Goal: Information Seeking & Learning: Learn about a topic

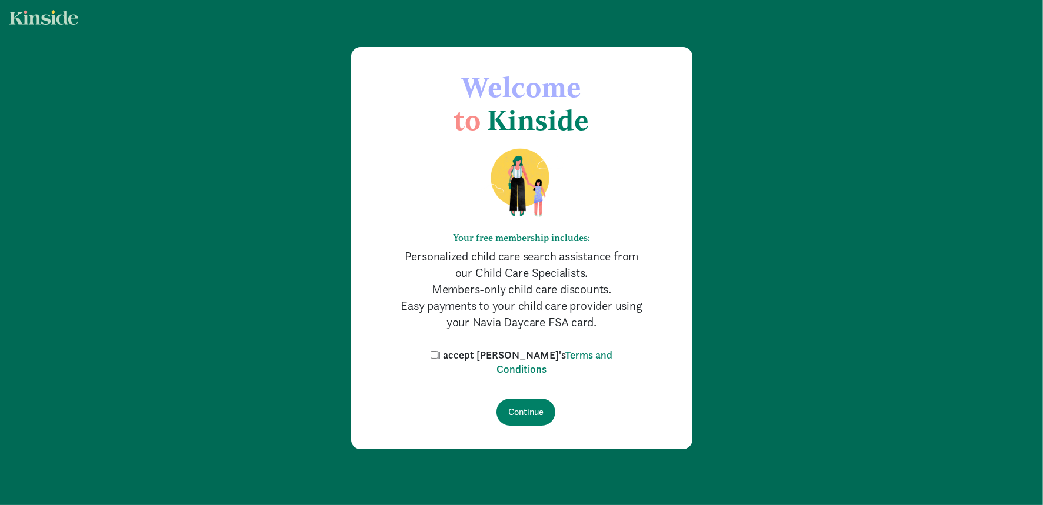
click at [484, 352] on label "I accept [PERSON_NAME]'s Terms and Conditions" at bounding box center [522, 362] width 188 height 28
click at [438, 352] on input "I accept [PERSON_NAME]'s Terms and Conditions" at bounding box center [435, 355] width 8 height 8
checkbox input "true"
click at [520, 413] on input "Continue" at bounding box center [525, 412] width 59 height 27
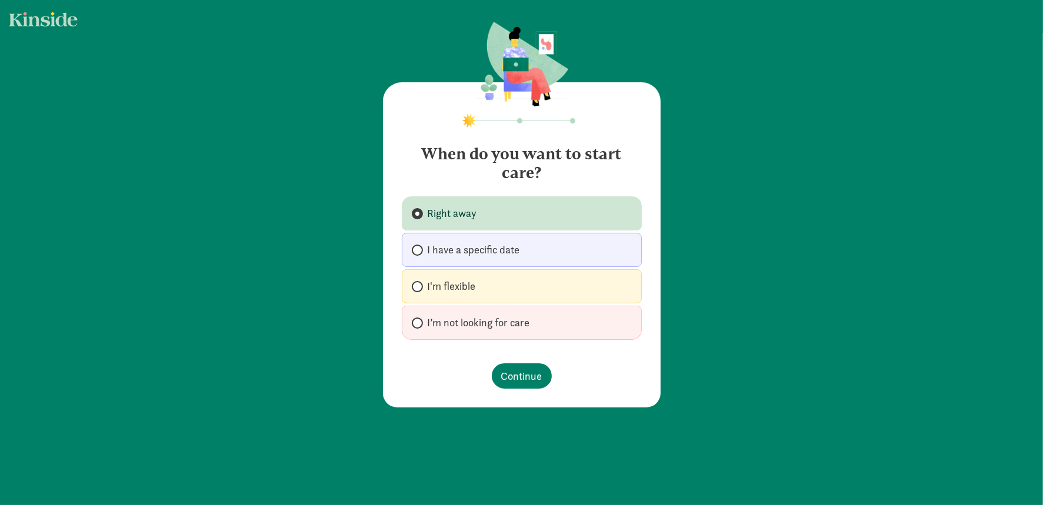
click at [421, 285] on label "I'm flexible" at bounding box center [522, 286] width 240 height 34
click at [419, 285] on input "I'm flexible" at bounding box center [416, 287] width 8 height 8
radio input "true"
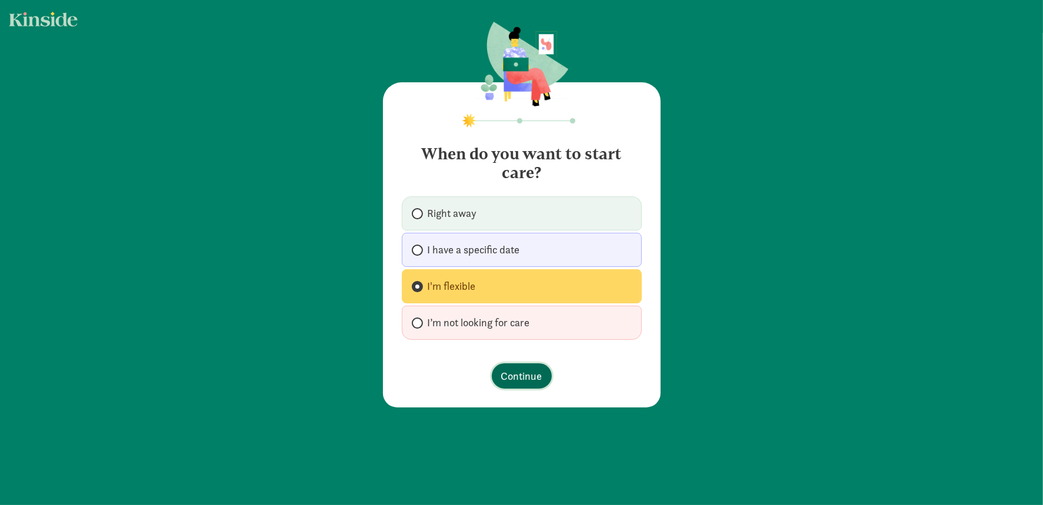
click at [509, 378] on span "Continue" at bounding box center [521, 376] width 41 height 16
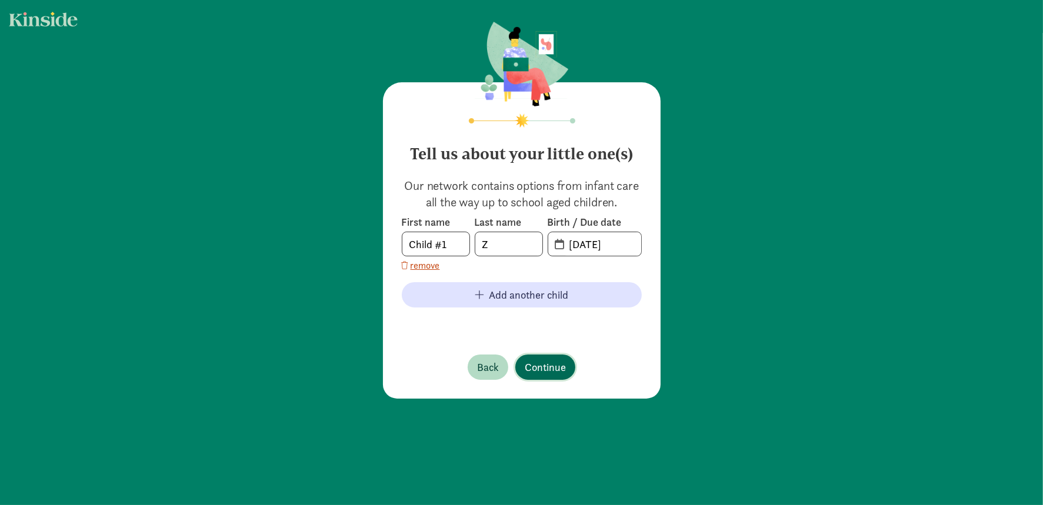
click at [528, 364] on span "Continue" at bounding box center [545, 367] width 41 height 16
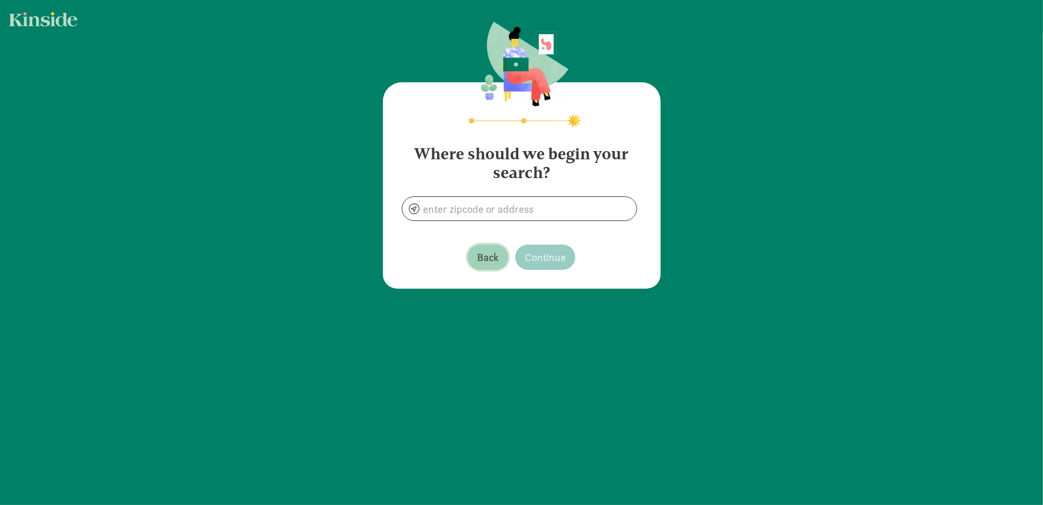
click at [477, 262] on span "Back" at bounding box center [488, 257] width 22 height 16
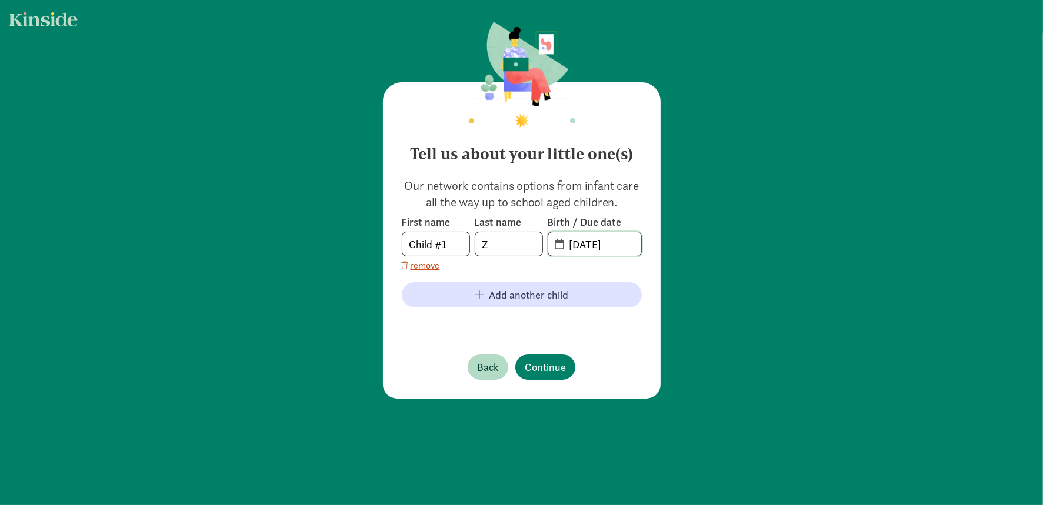
drag, startPoint x: 627, startPoint y: 246, endPoint x: 535, endPoint y: 238, distance: 92.8
click at [535, 238] on div "First name Child #1 Last name Z Birth / Due date 09-05-2025" at bounding box center [522, 235] width 240 height 41
click at [562, 248] on input "09-05-2025" at bounding box center [601, 244] width 79 height 24
click at [583, 245] on input "09-05-2025" at bounding box center [601, 244] width 79 height 24
drag, startPoint x: 619, startPoint y: 245, endPoint x: 545, endPoint y: 245, distance: 74.1
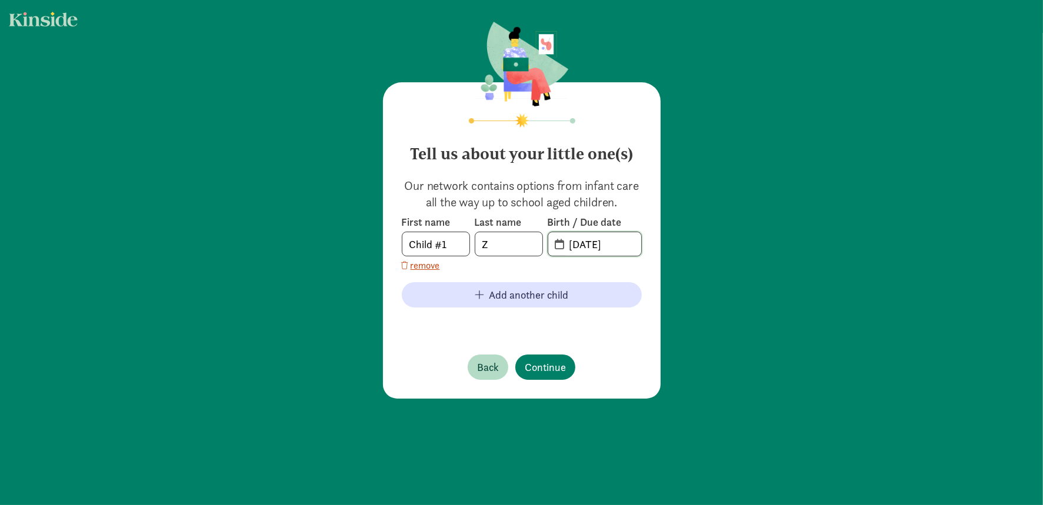
click at [548, 245] on span "09-05-2025" at bounding box center [594, 244] width 93 height 24
type input "04-0"
click at [554, 246] on span "04-0" at bounding box center [594, 244] width 93 height 24
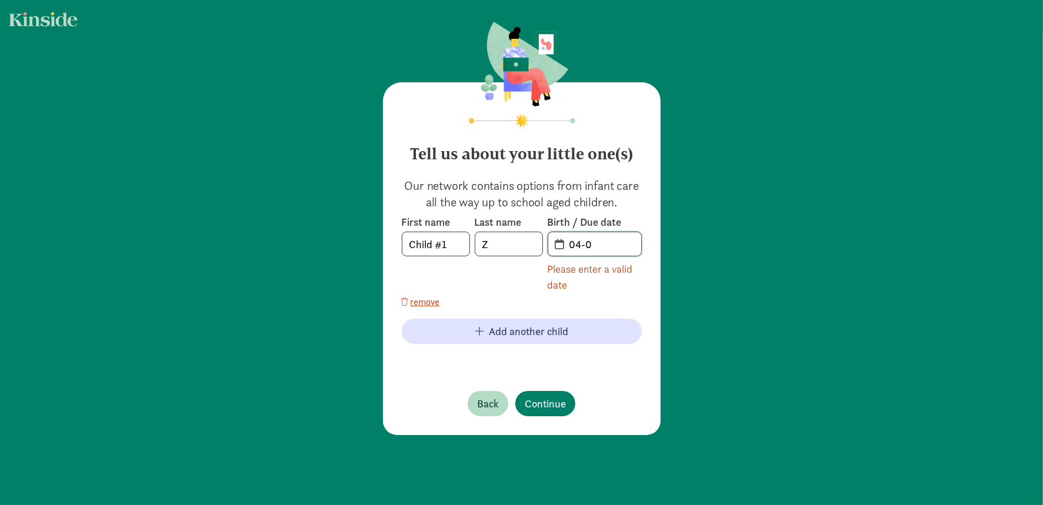
drag, startPoint x: 604, startPoint y: 246, endPoint x: 490, endPoint y: 246, distance: 113.5
click at [490, 246] on div "First name Child #1 Last name Z Birth / Due date 04-0 Please enter a valid date" at bounding box center [522, 254] width 240 height 78
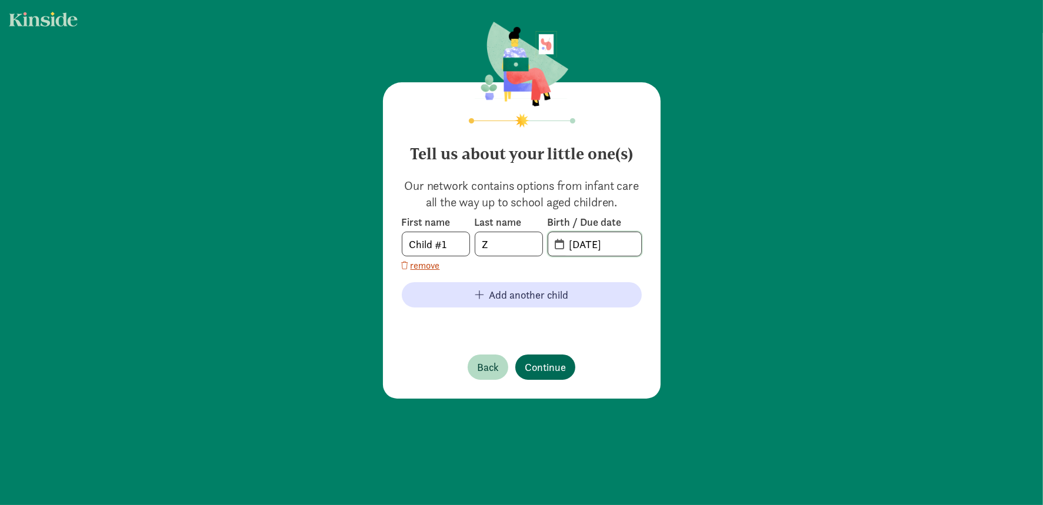
type input "04-01-2026"
click at [558, 373] on div "Tell us about your little one(s) Our network contains options from infant care …" at bounding box center [522, 240] width 278 height 316
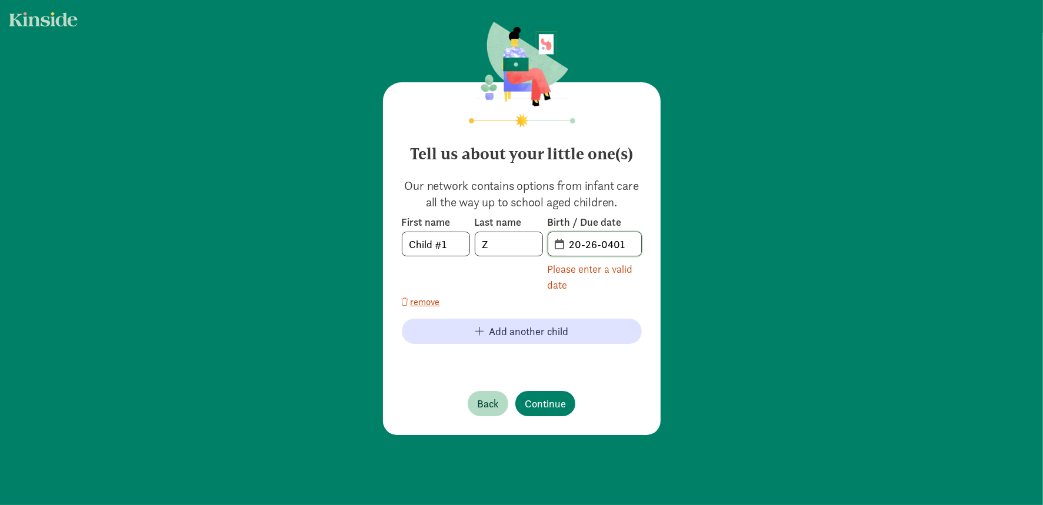
drag, startPoint x: 597, startPoint y: 249, endPoint x: 556, endPoint y: 249, distance: 41.2
click at [556, 249] on span "20-26-0401" at bounding box center [594, 244] width 93 height 24
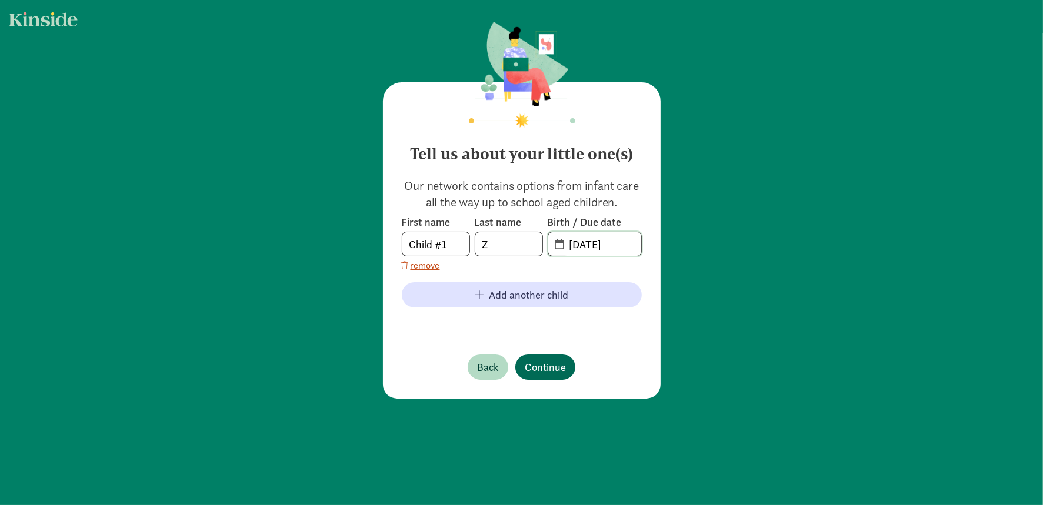
type input "04-01-2026"
click at [558, 369] on span "Continue" at bounding box center [545, 367] width 41 height 16
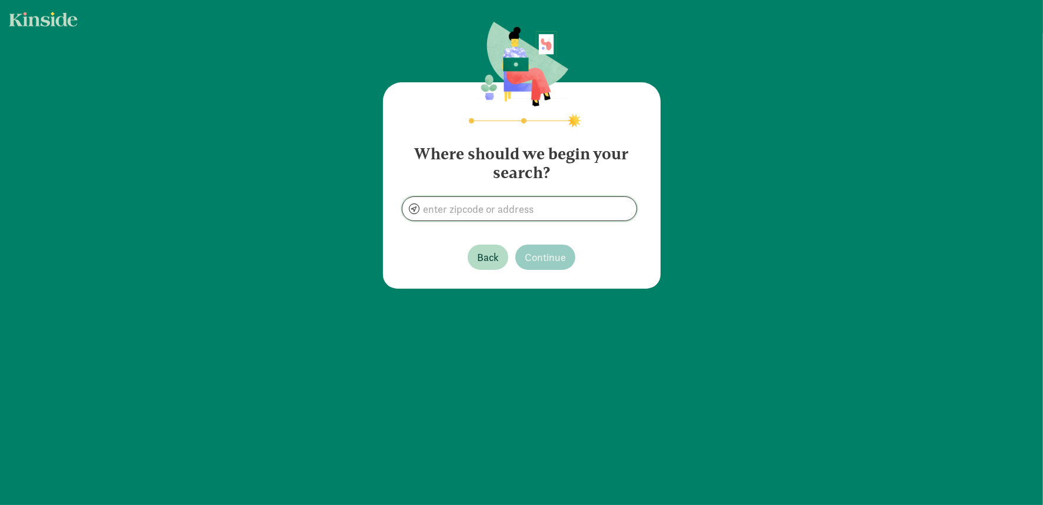
click at [480, 211] on input at bounding box center [519, 209] width 234 height 24
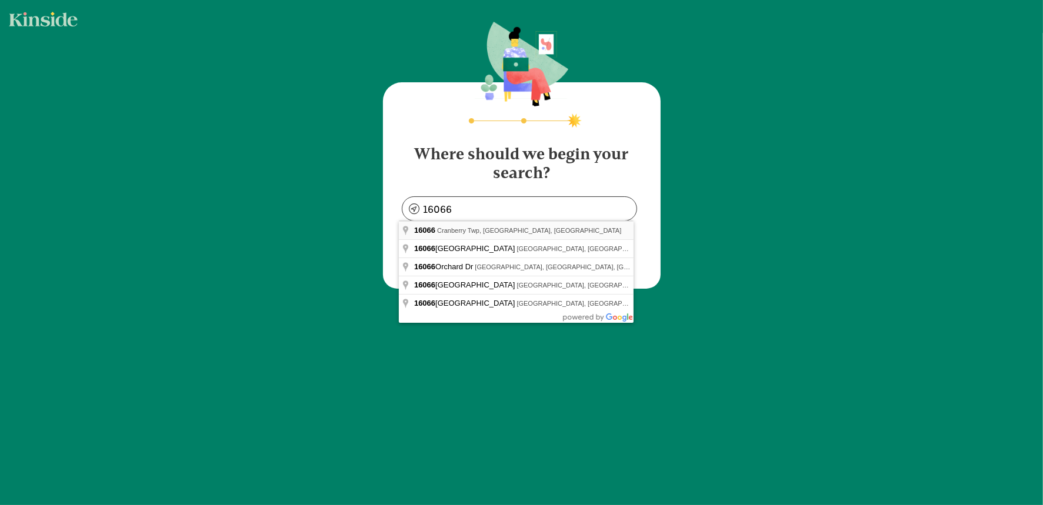
type input "Cranberry Twp, PA 16066, USA"
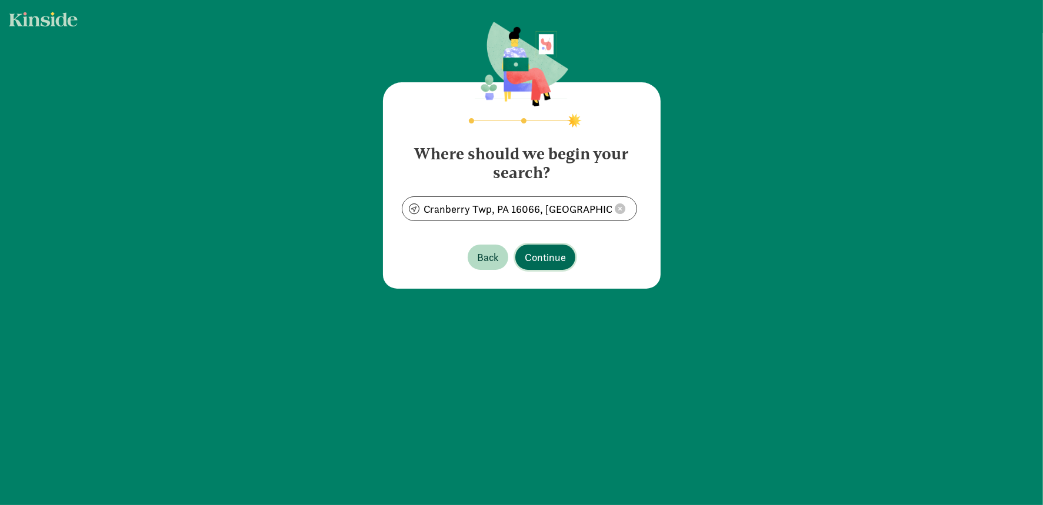
click at [542, 252] on span "Continue" at bounding box center [545, 257] width 41 height 16
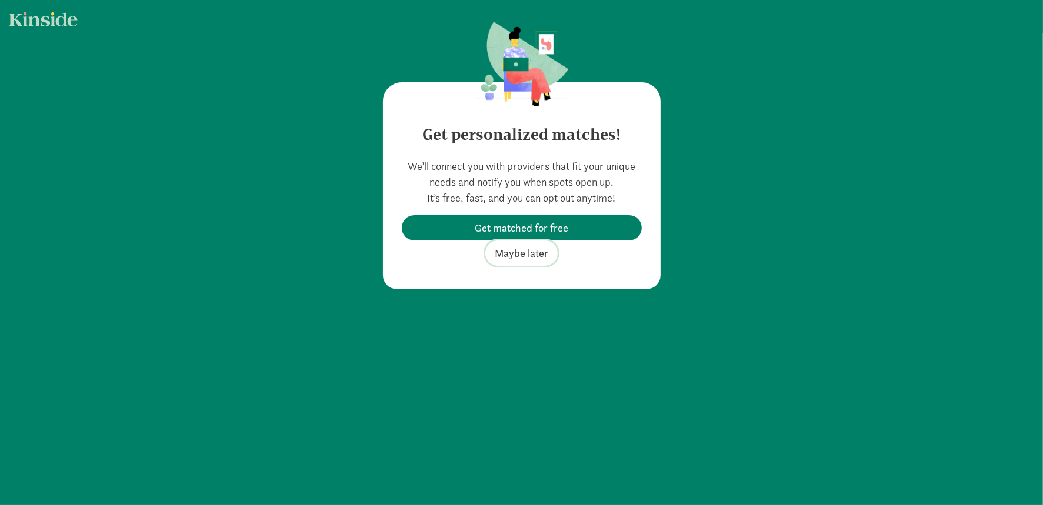
click at [524, 257] on span "Maybe later" at bounding box center [522, 253] width 54 height 16
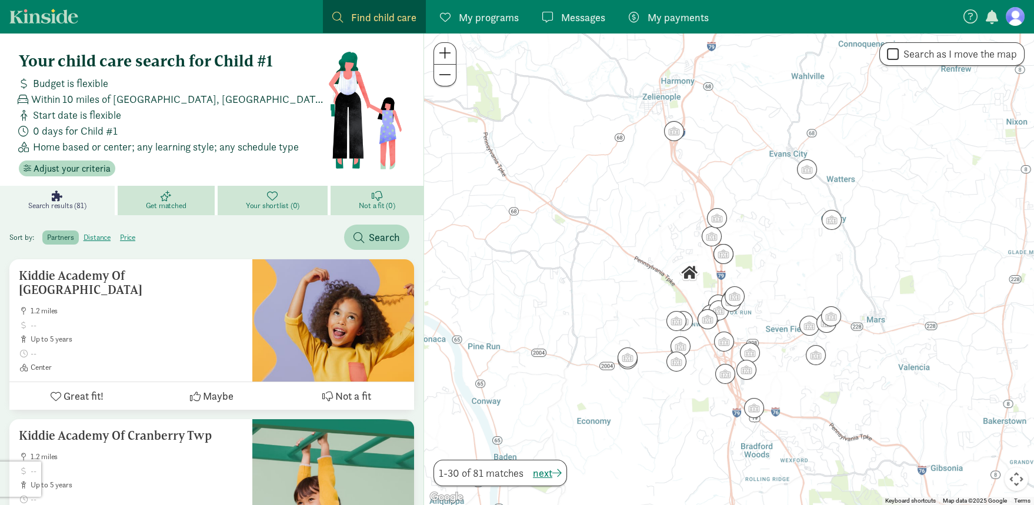
click at [26, 132] on span at bounding box center [23, 131] width 19 height 11
click at [74, 168] on span "Adjust your criteria" at bounding box center [72, 169] width 77 height 14
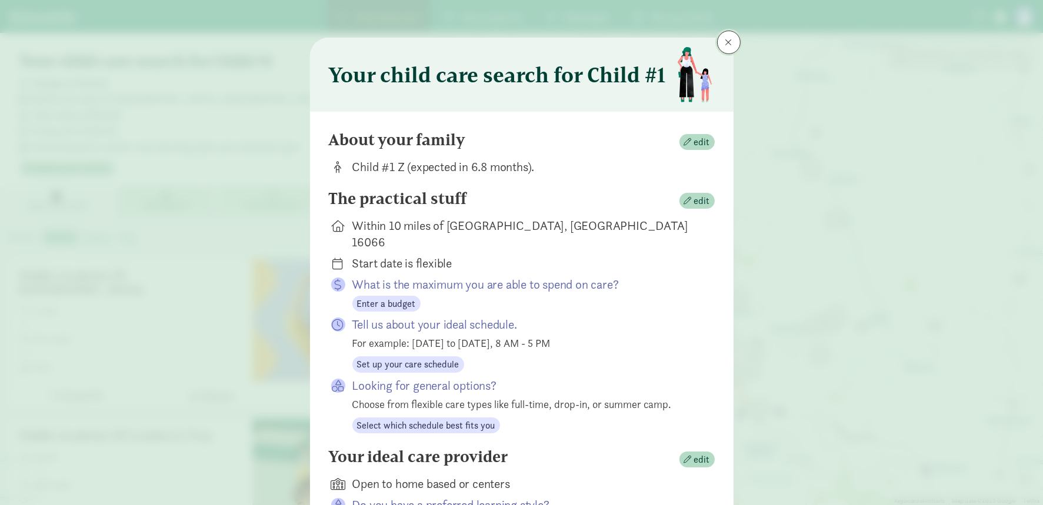
click at [725, 43] on span at bounding box center [728, 42] width 7 height 9
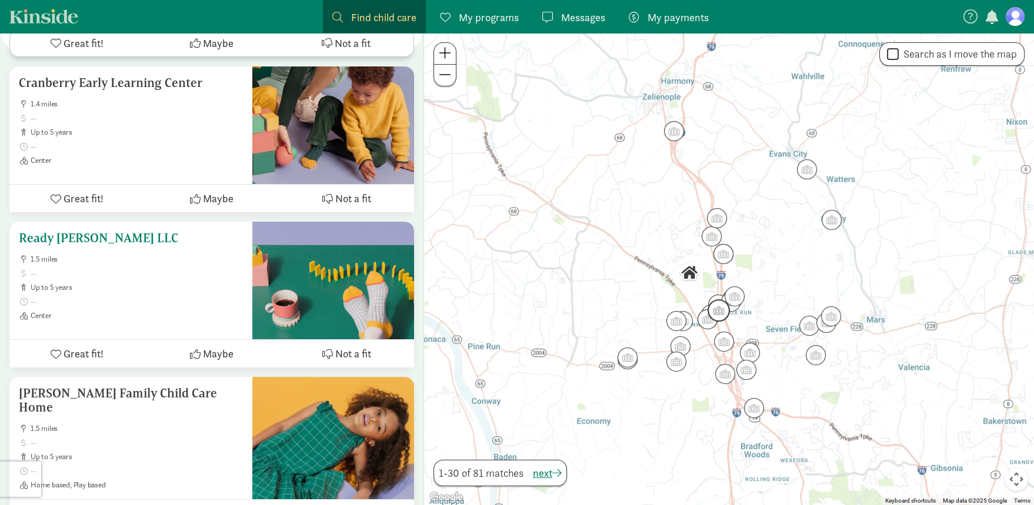
scroll to position [882, 0]
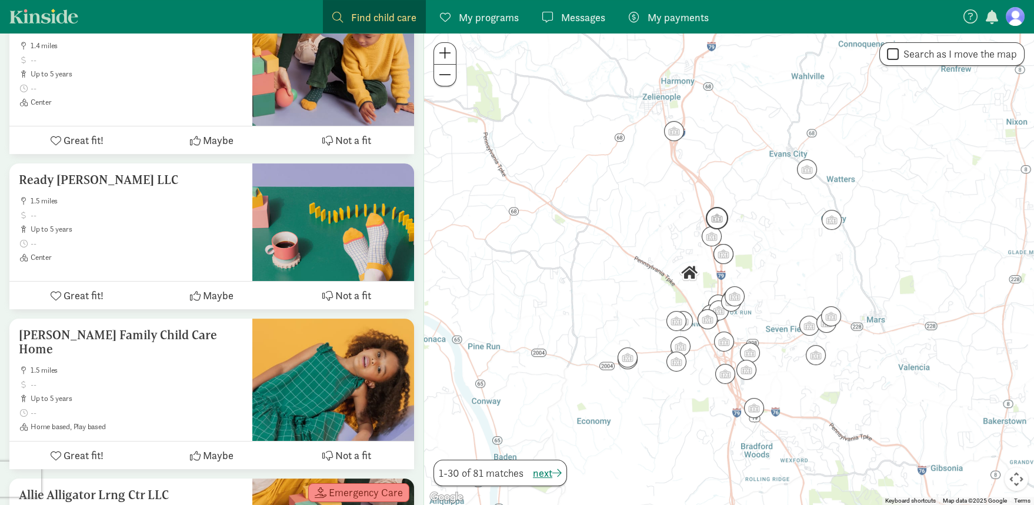
click at [709, 218] on img "Click to see details" at bounding box center [717, 218] width 32 height 32
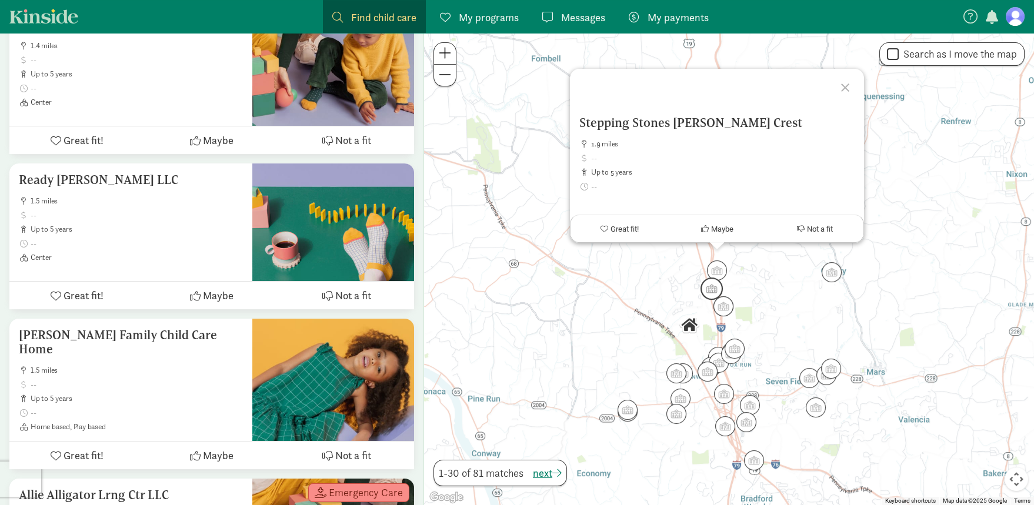
click at [709, 286] on img "Click to see details" at bounding box center [712, 289] width 32 height 32
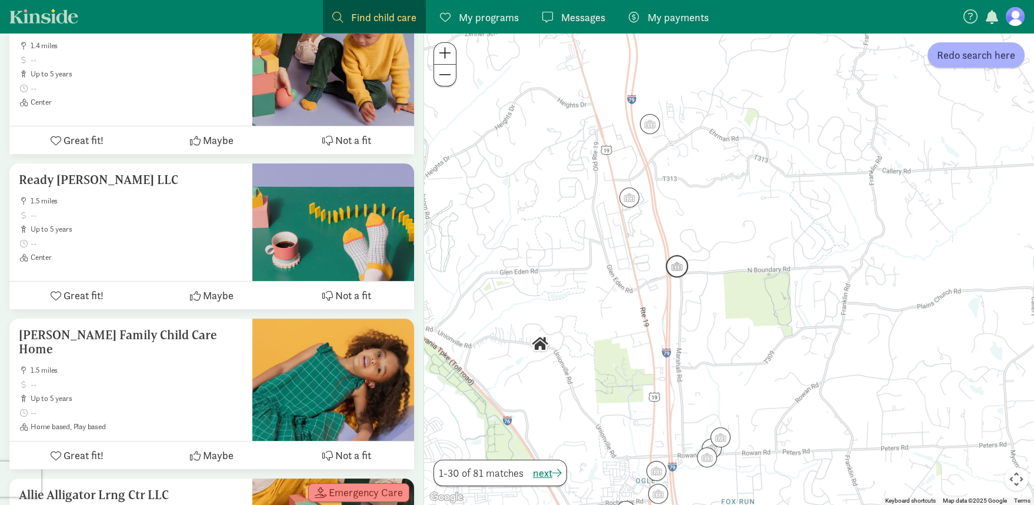
click at [682, 265] on img "Click to see details" at bounding box center [677, 267] width 32 height 32
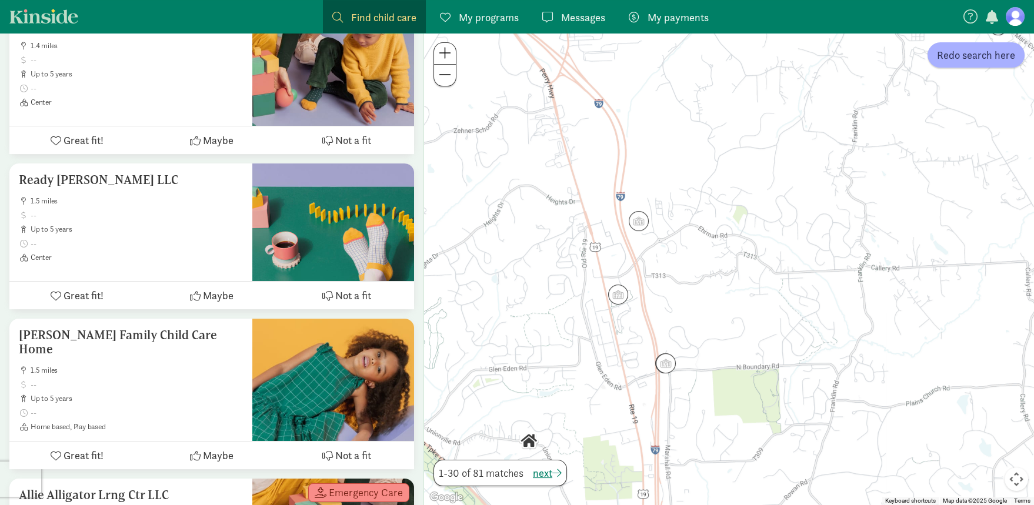
drag, startPoint x: 711, startPoint y: 324, endPoint x: 700, endPoint y: 422, distance: 98.2
click at [700, 422] on div "To navigate, press the arrow keys." at bounding box center [729, 269] width 610 height 472
click at [646, 223] on img "Click to see details" at bounding box center [639, 221] width 32 height 32
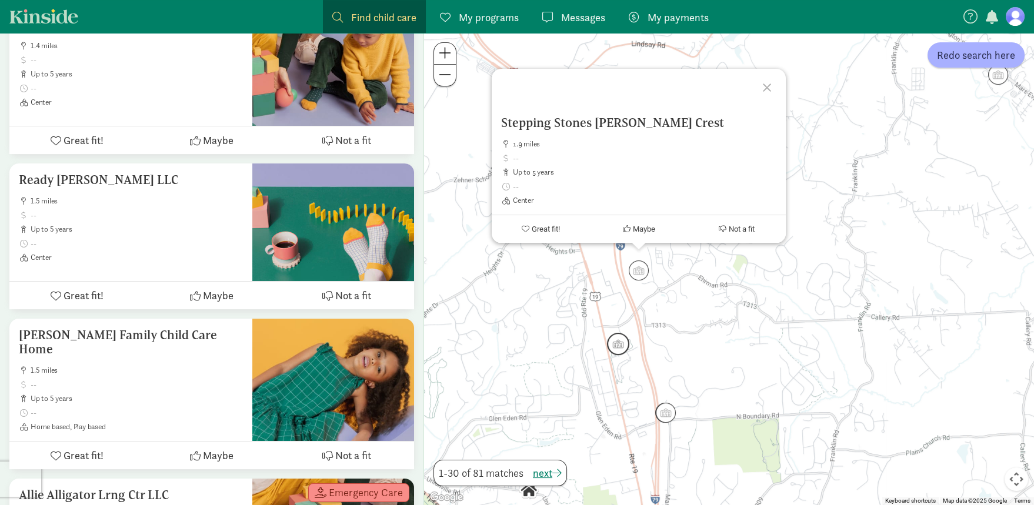
click at [620, 342] on img "Click to see details" at bounding box center [618, 344] width 32 height 32
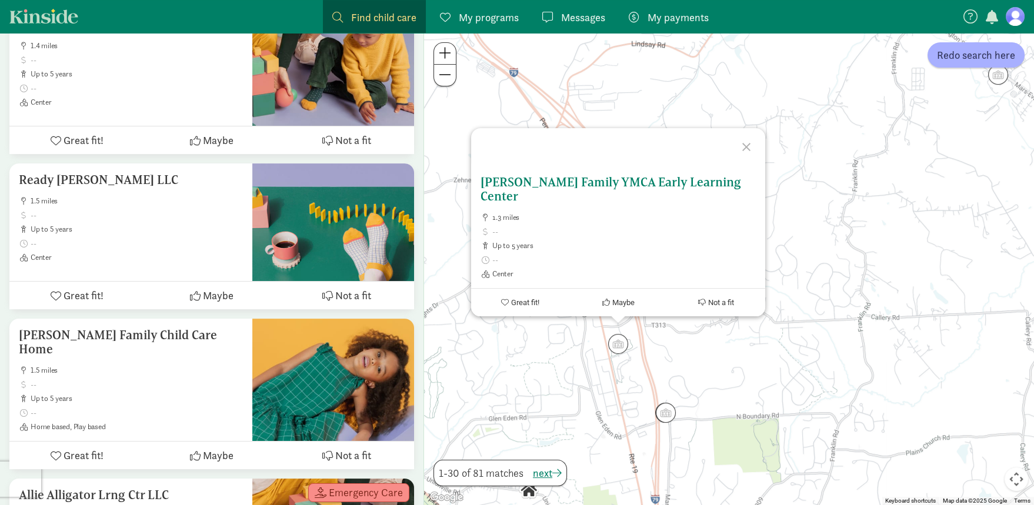
click at [508, 183] on h5 "Rose E Schneider Family YMCA Early Learning Center" at bounding box center [617, 189] width 275 height 28
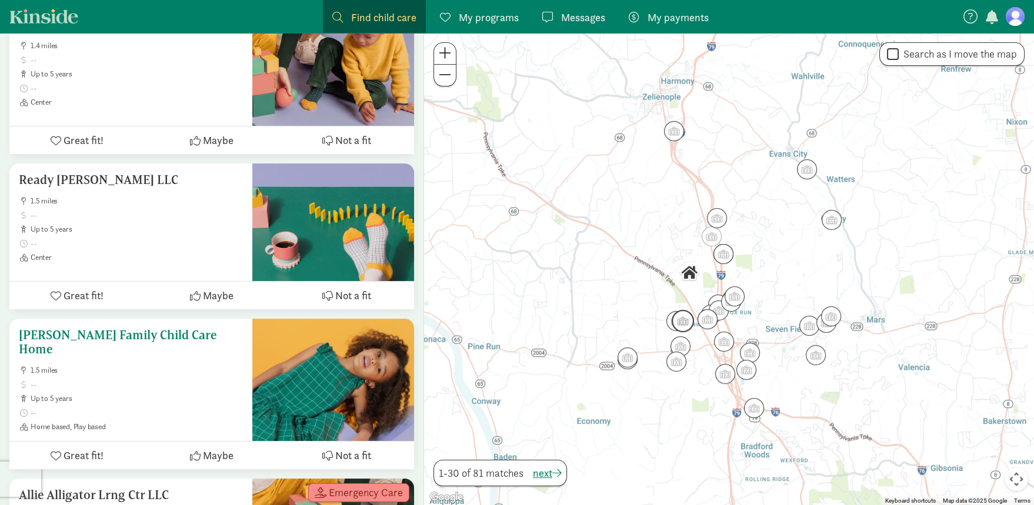
scroll to position [941, 0]
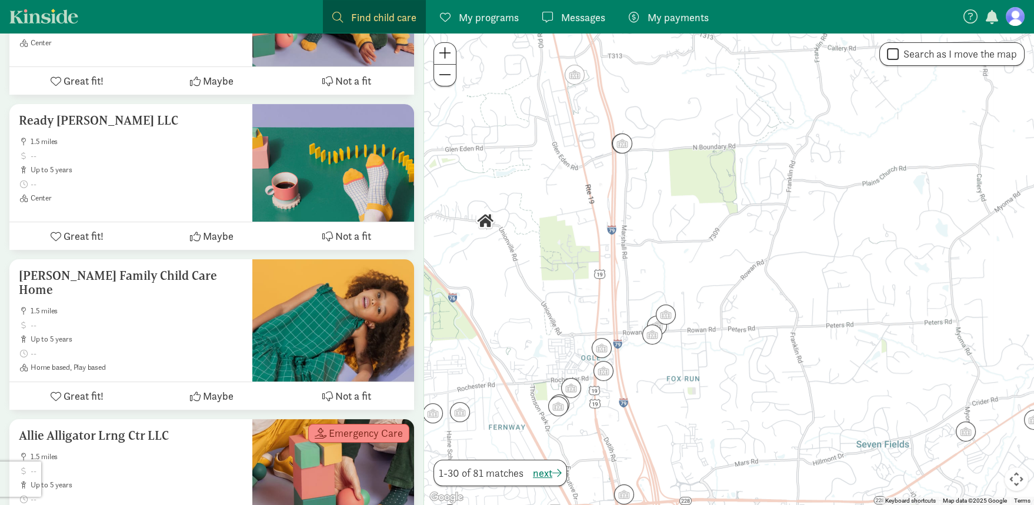
drag, startPoint x: 539, startPoint y: 187, endPoint x: 642, endPoint y: 229, distance: 111.1
click at [642, 229] on div at bounding box center [729, 269] width 610 height 472
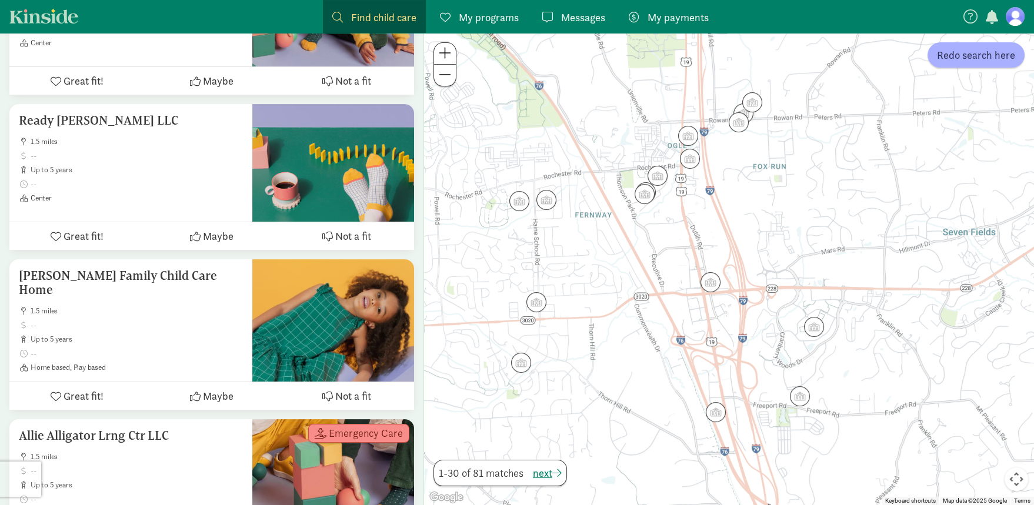
drag, startPoint x: 664, startPoint y: 459, endPoint x: 752, endPoint y: 245, distance: 230.8
click at [752, 245] on div at bounding box center [729, 269] width 610 height 472
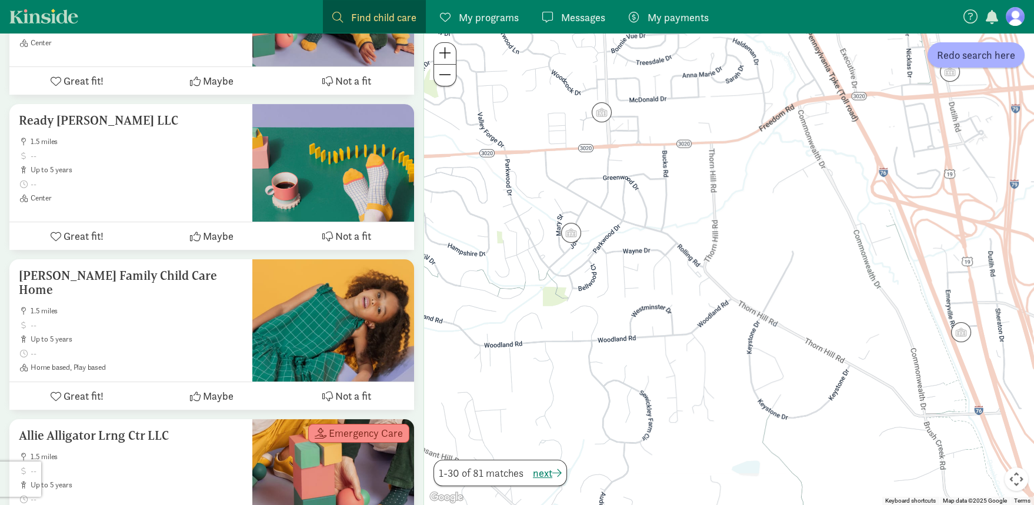
drag, startPoint x: 566, startPoint y: 375, endPoint x: 808, endPoint y: 158, distance: 325.7
click at [808, 158] on div at bounding box center [729, 269] width 610 height 472
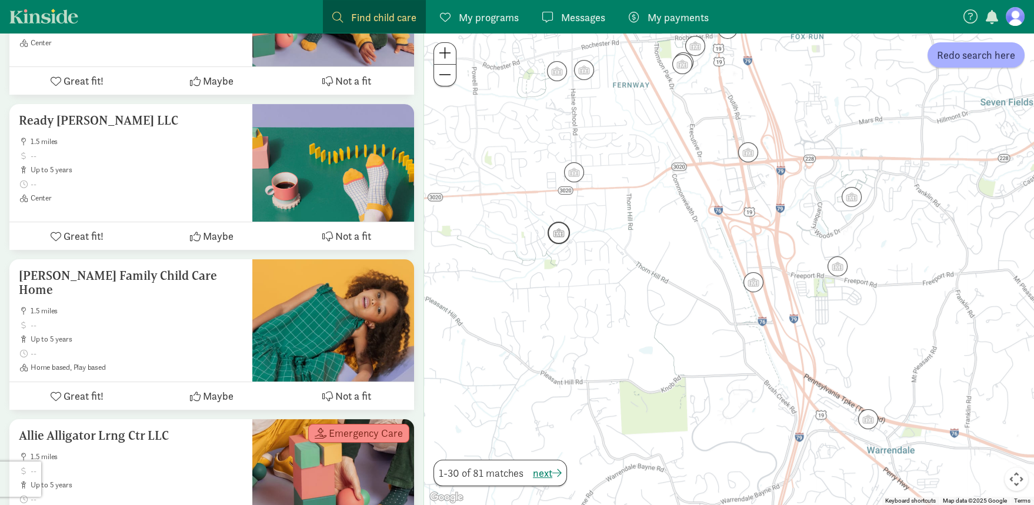
click at [556, 233] on img "Click to see details" at bounding box center [559, 233] width 32 height 32
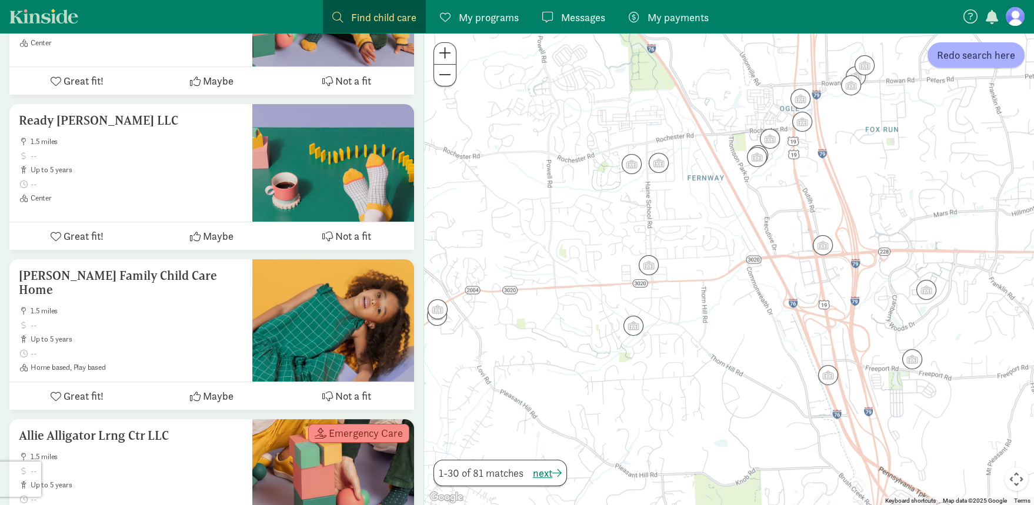
drag, startPoint x: 544, startPoint y: 298, endPoint x: 571, endPoint y: 357, distance: 64.7
click at [571, 357] on div "To navigate, press the arrow keys." at bounding box center [729, 269] width 610 height 472
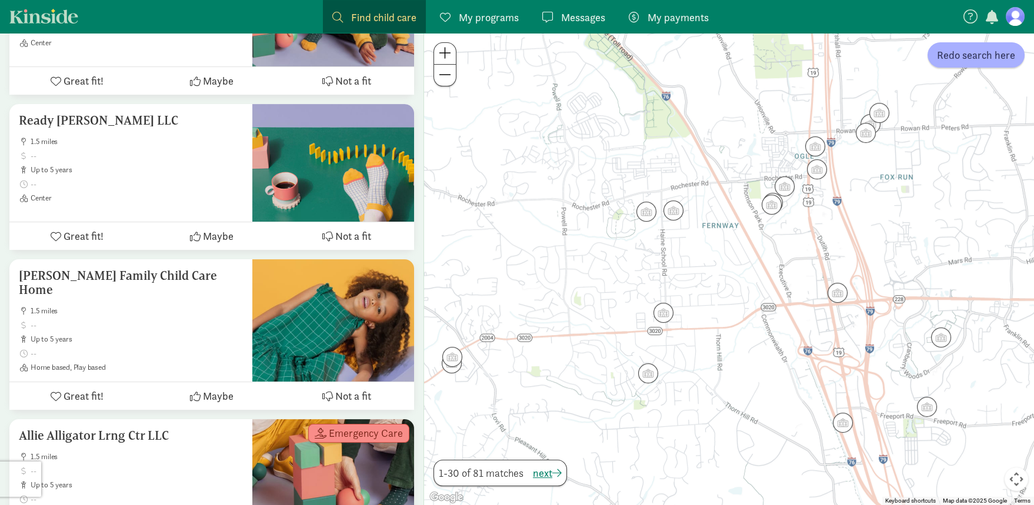
drag, startPoint x: 586, startPoint y: 242, endPoint x: 608, endPoint y: 296, distance: 58.3
click at [608, 296] on div at bounding box center [729, 269] width 610 height 472
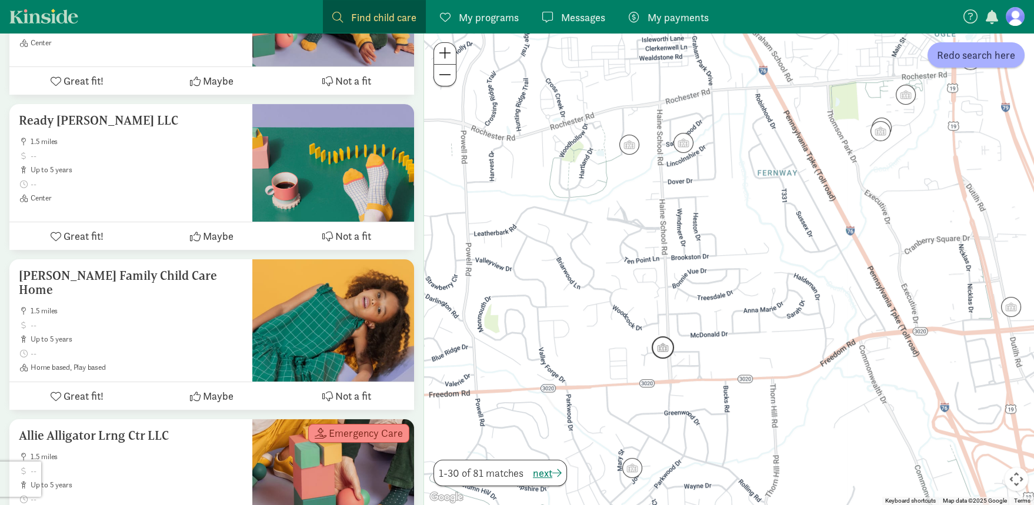
click at [668, 351] on img "Click to see details" at bounding box center [663, 348] width 32 height 32
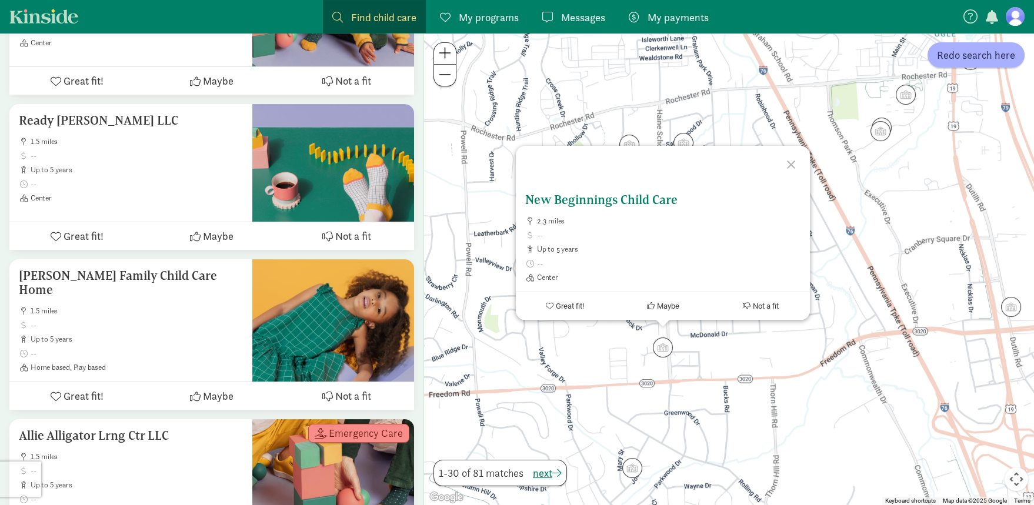
click at [559, 240] on ul "2.3 miles up to 5 years Center" at bounding box center [662, 249] width 275 height 66
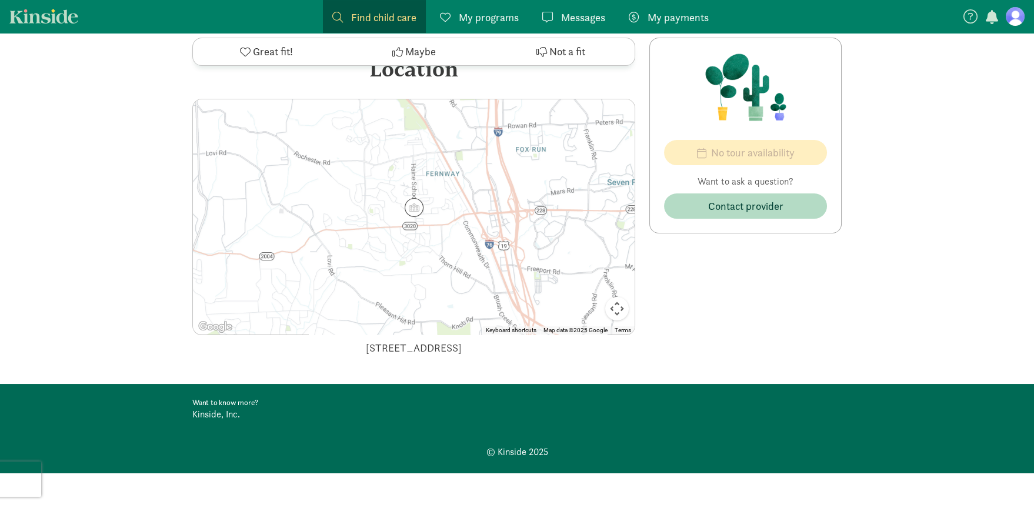
scroll to position [180, 0]
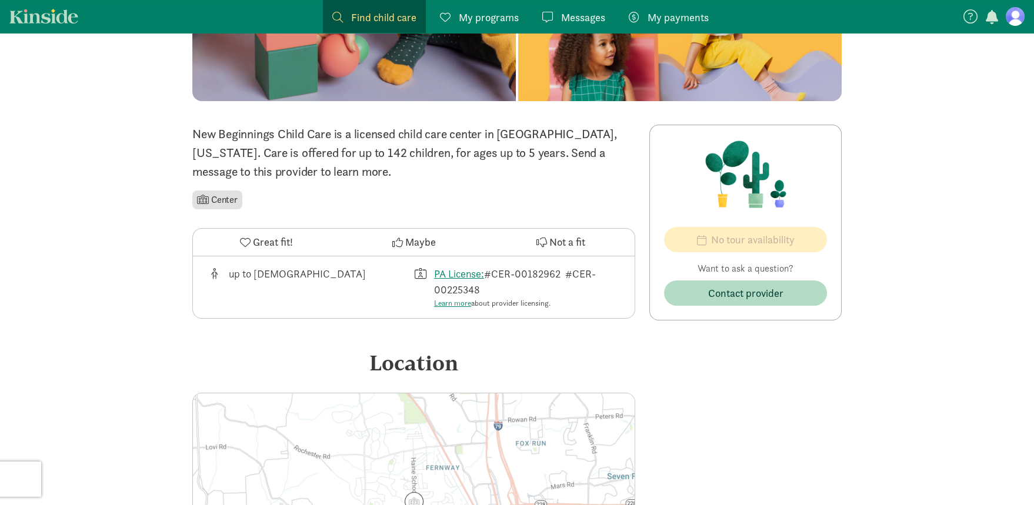
drag, startPoint x: 418, startPoint y: 147, endPoint x: 553, endPoint y: 178, distance: 138.1
click at [553, 178] on p "New Beginnings Child Care is a licensed child care center in [GEOGRAPHIC_DATA],…" at bounding box center [413, 153] width 443 height 56
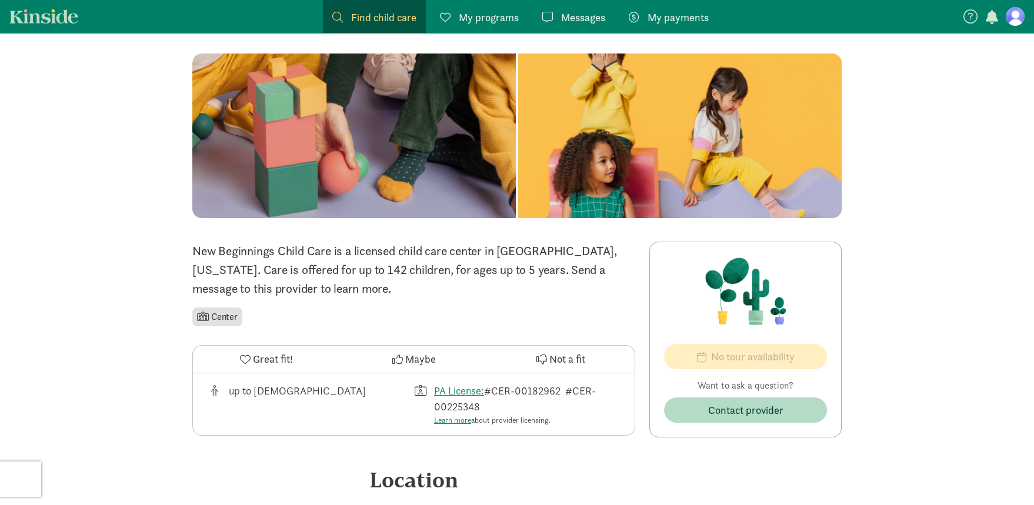
scroll to position [4, 0]
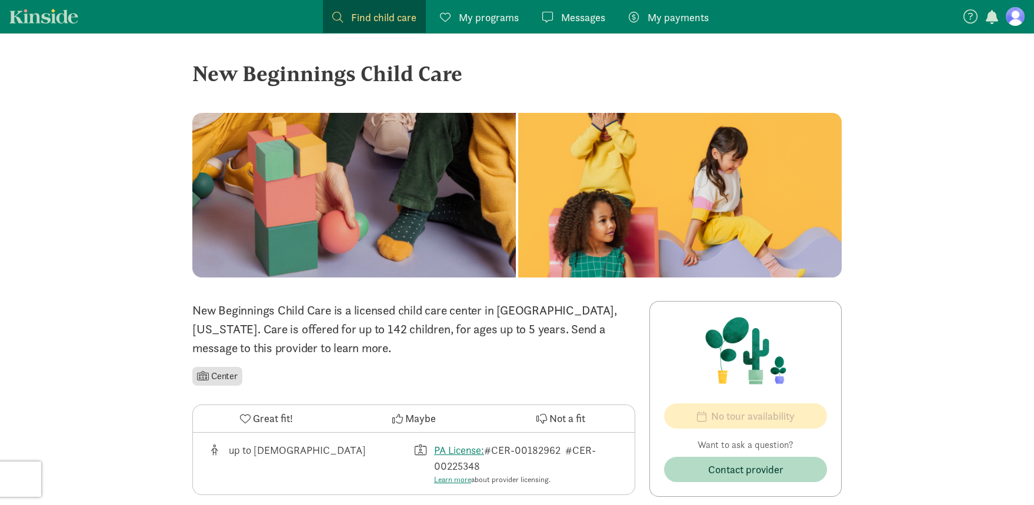
click at [914, 156] on div "‹ › × New Beginnings Child Care ‹ › × New Beginnings Child Care is a licensed c…" at bounding box center [517, 486] width 1034 height 915
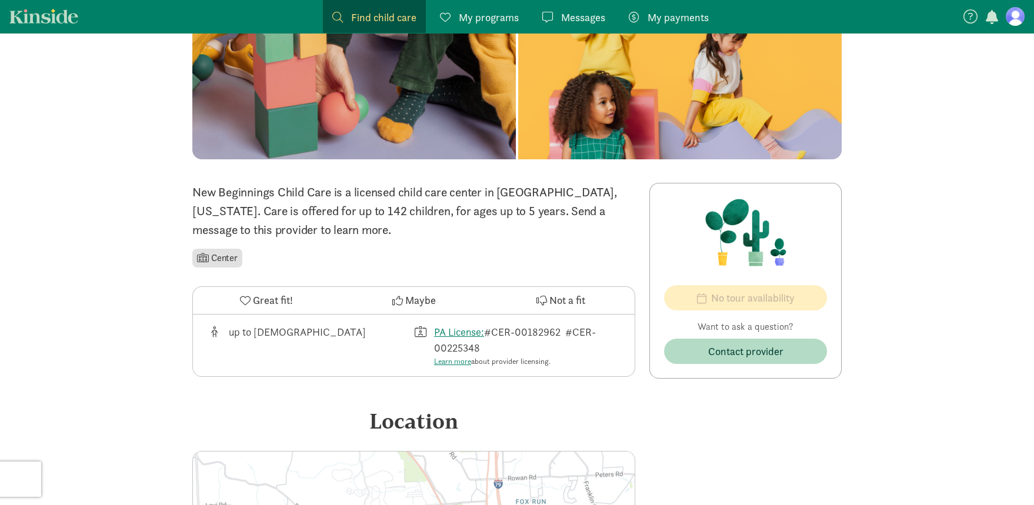
scroll to position [180, 0]
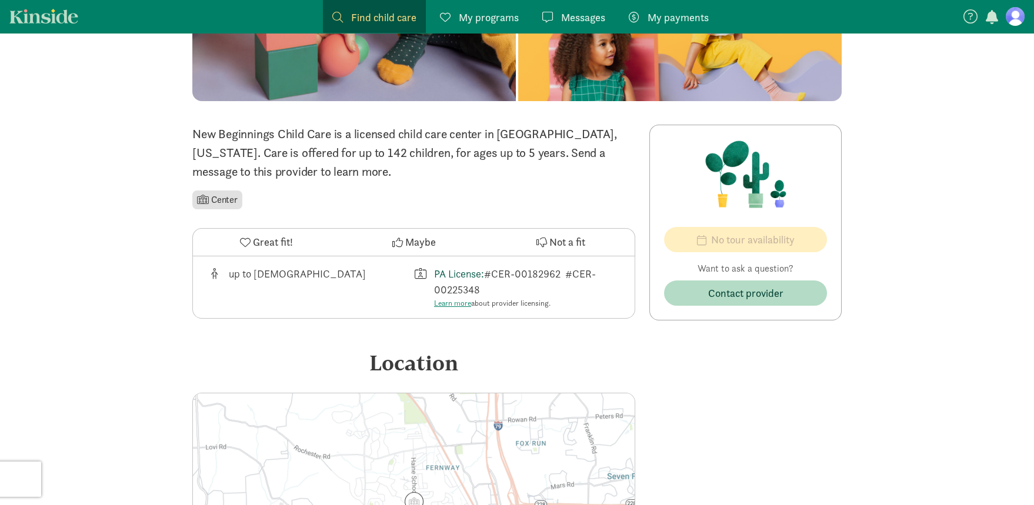
click at [479, 273] on link "PA License:" at bounding box center [459, 274] width 50 height 14
